Goal: Transaction & Acquisition: Purchase product/service

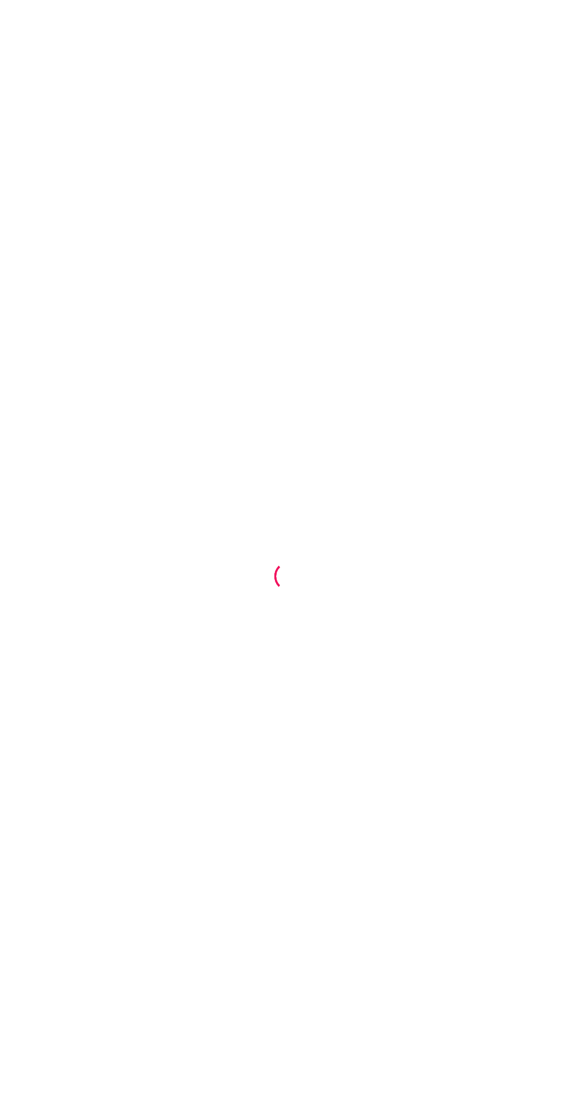
click at [348, 584] on div at bounding box center [293, 559] width 587 height 1119
click at [396, 507] on div at bounding box center [293, 559] width 587 height 1119
click at [438, 434] on div at bounding box center [293, 559] width 587 height 1119
click at [466, 323] on div at bounding box center [293, 559] width 587 height 1119
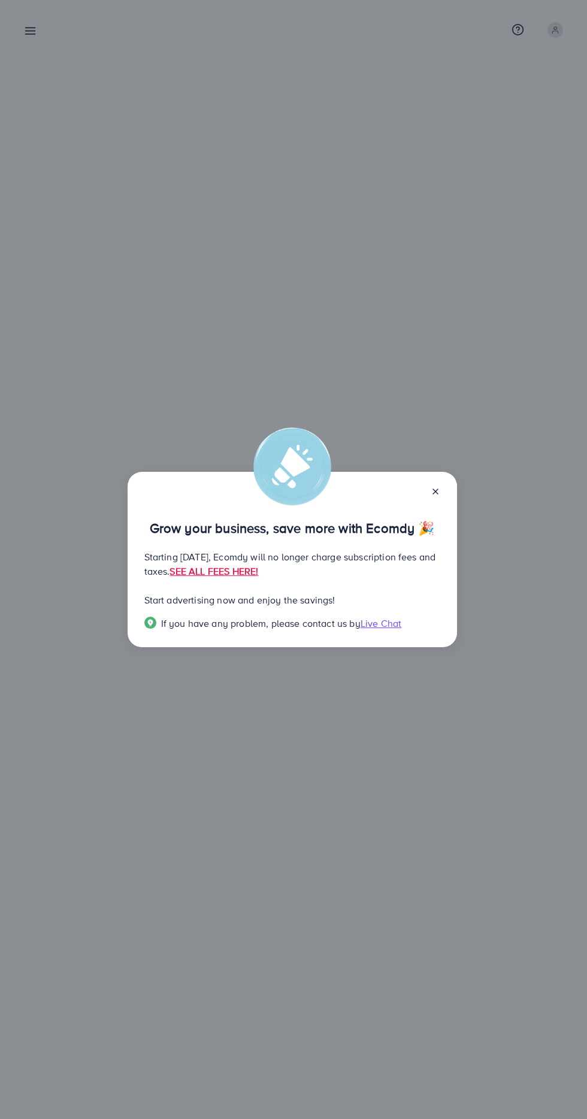
click at [350, 403] on div "Grow your business, save more with Ecomdy 🎉 Starting [DATE], Ecomdy will no lon…" at bounding box center [293, 559] width 587 height 1119
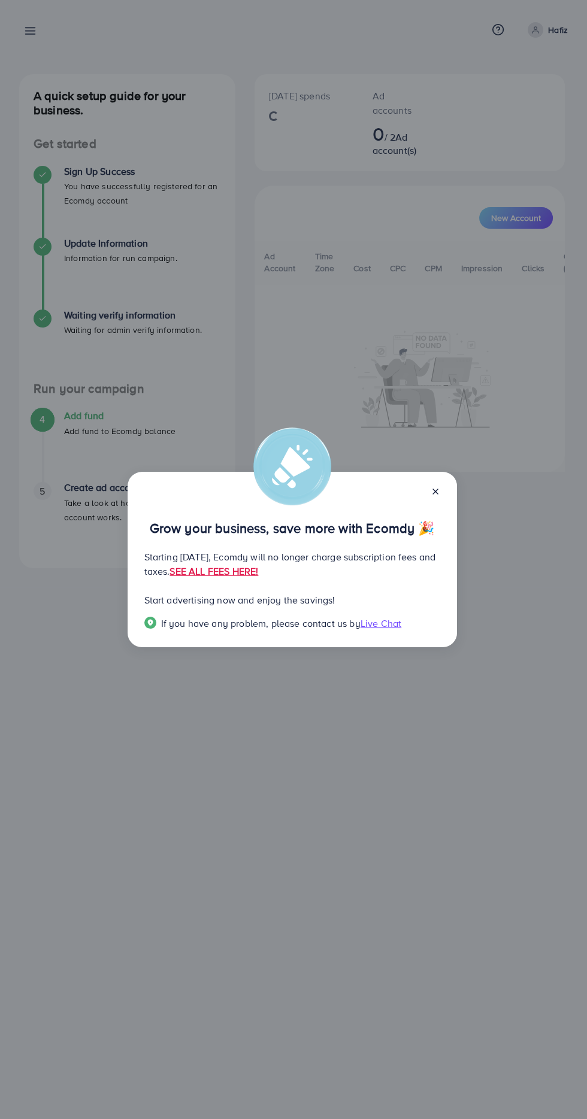
click at [455, 483] on div "Grow your business, save more with Ecomdy 🎉 Starting [DATE], Ecomdy will no lon…" at bounding box center [292, 560] width 329 height 176
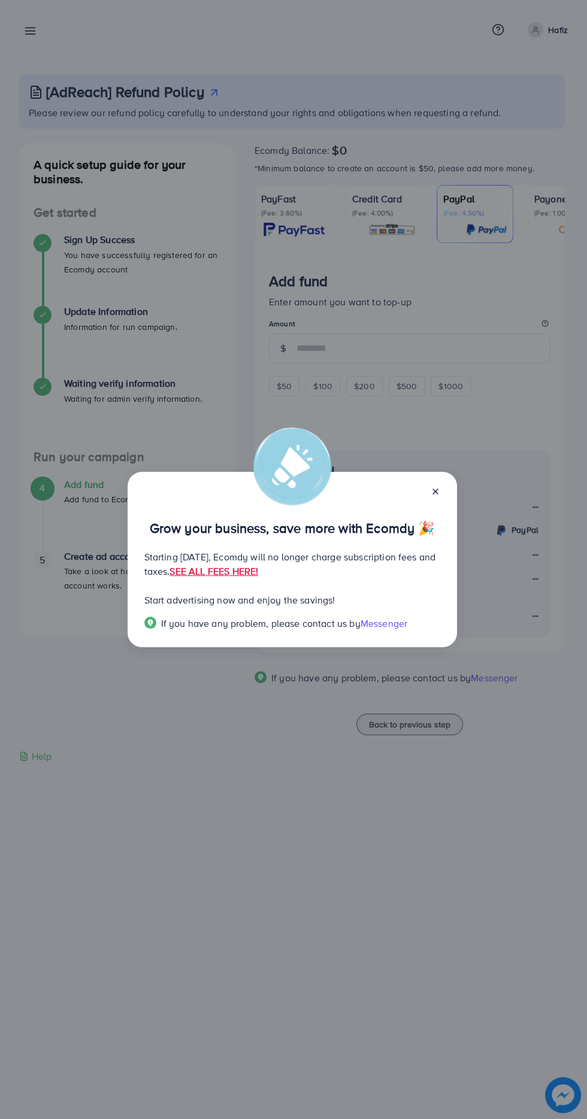
click at [435, 492] on line at bounding box center [435, 491] width 5 height 5
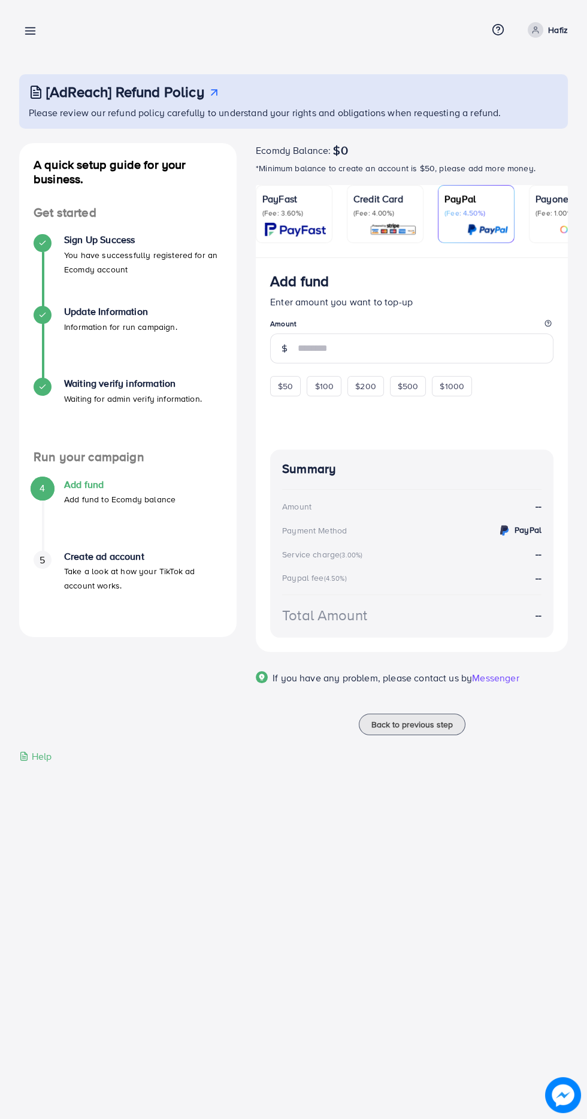
click at [294, 210] on p "(Fee: 3.60%)" at bounding box center [293, 213] width 63 height 10
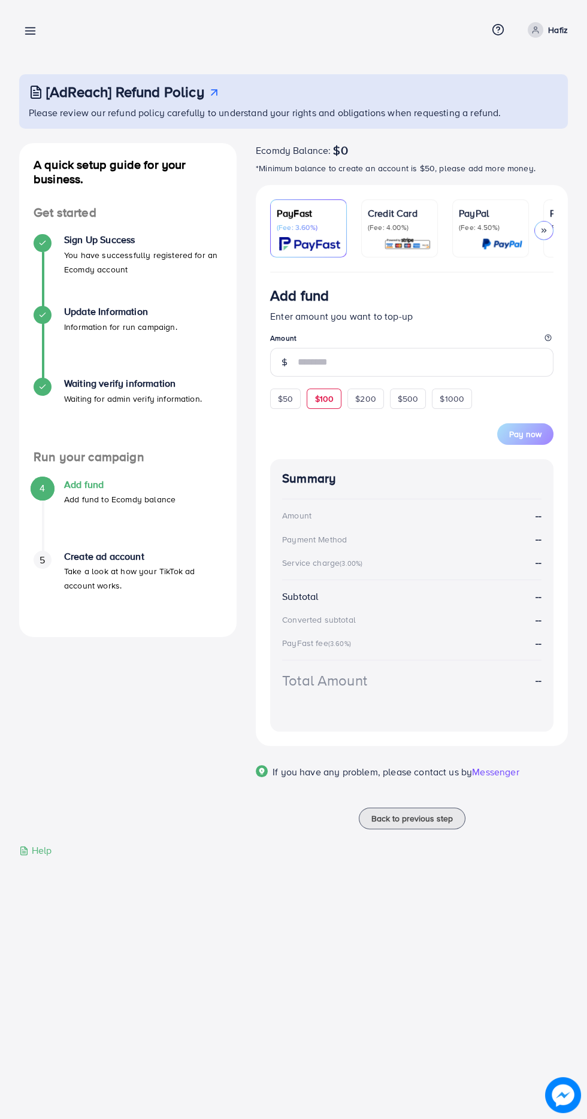
click at [323, 402] on span "$100" at bounding box center [323, 399] width 19 height 12
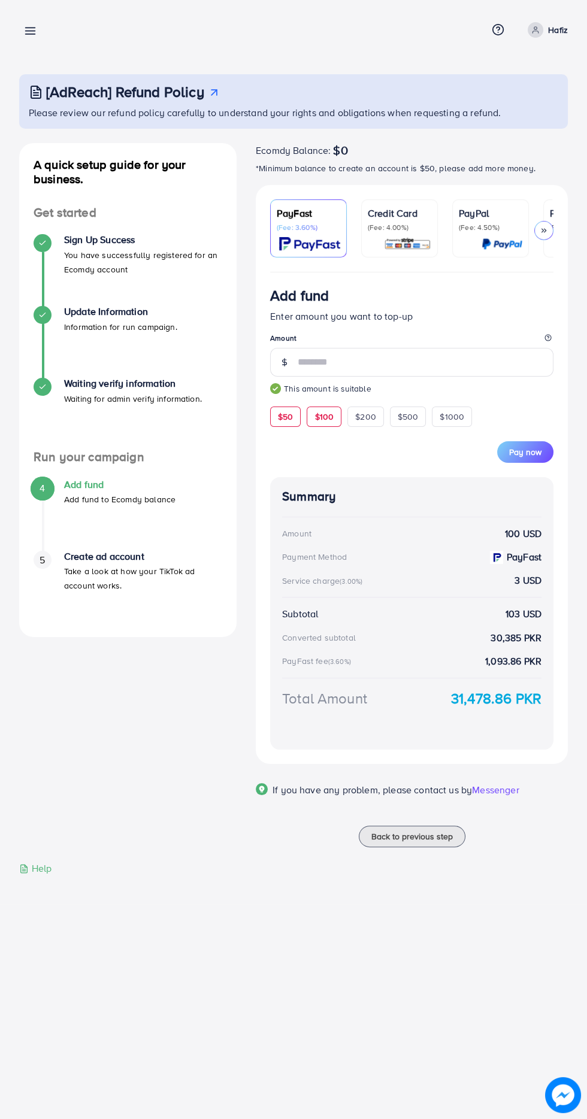
click at [280, 423] on span "$50" at bounding box center [285, 417] width 15 height 12
type input "**"
